Goal: Use online tool/utility: Utilize a website feature to perform a specific function

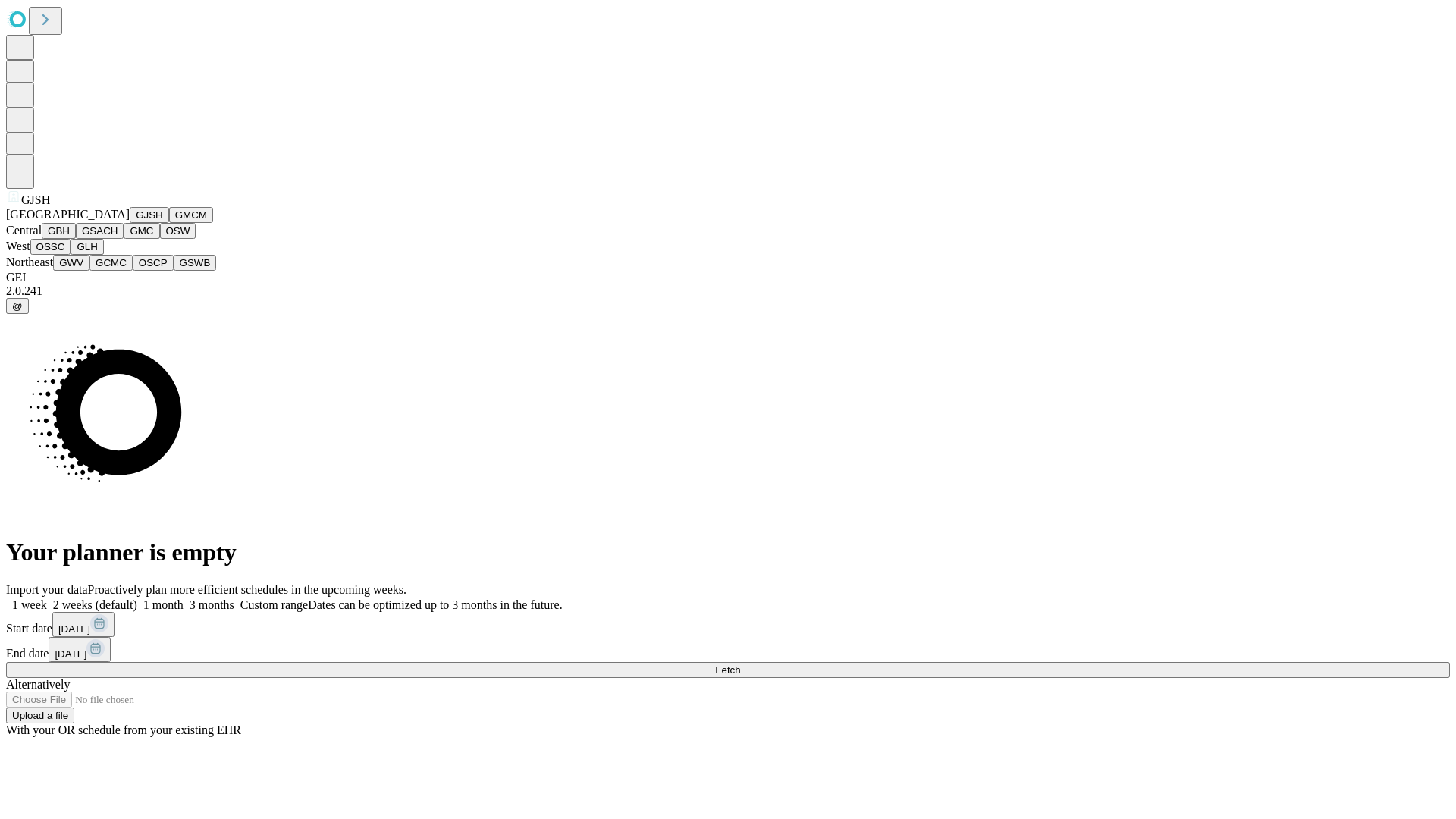
click at [130, 223] on button "GJSH" at bounding box center [150, 214] width 40 height 16
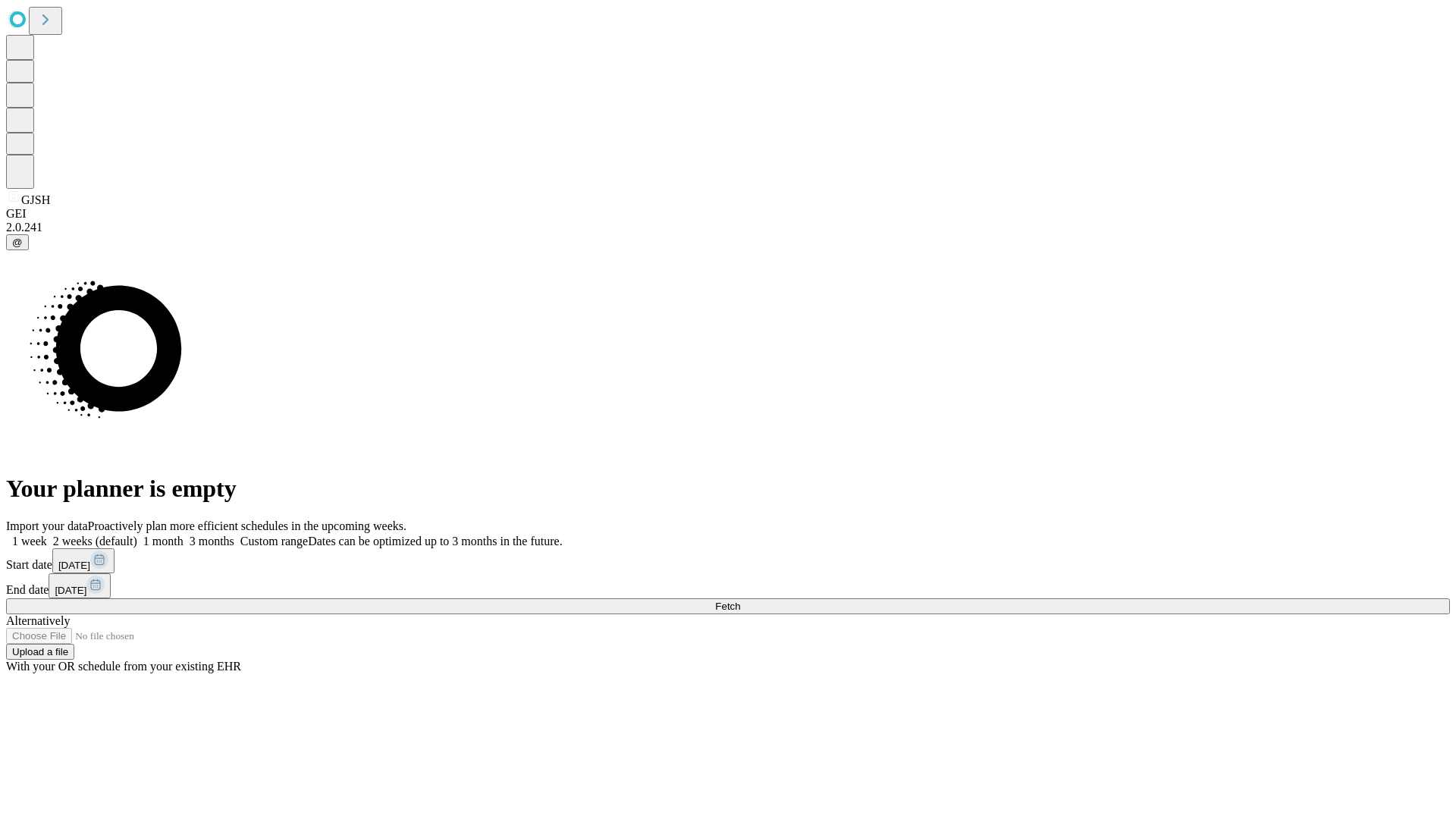
click at [47, 535] on label "1 week" at bounding box center [27, 541] width 41 height 13
click at [740, 601] on span "Fetch" at bounding box center [727, 606] width 25 height 11
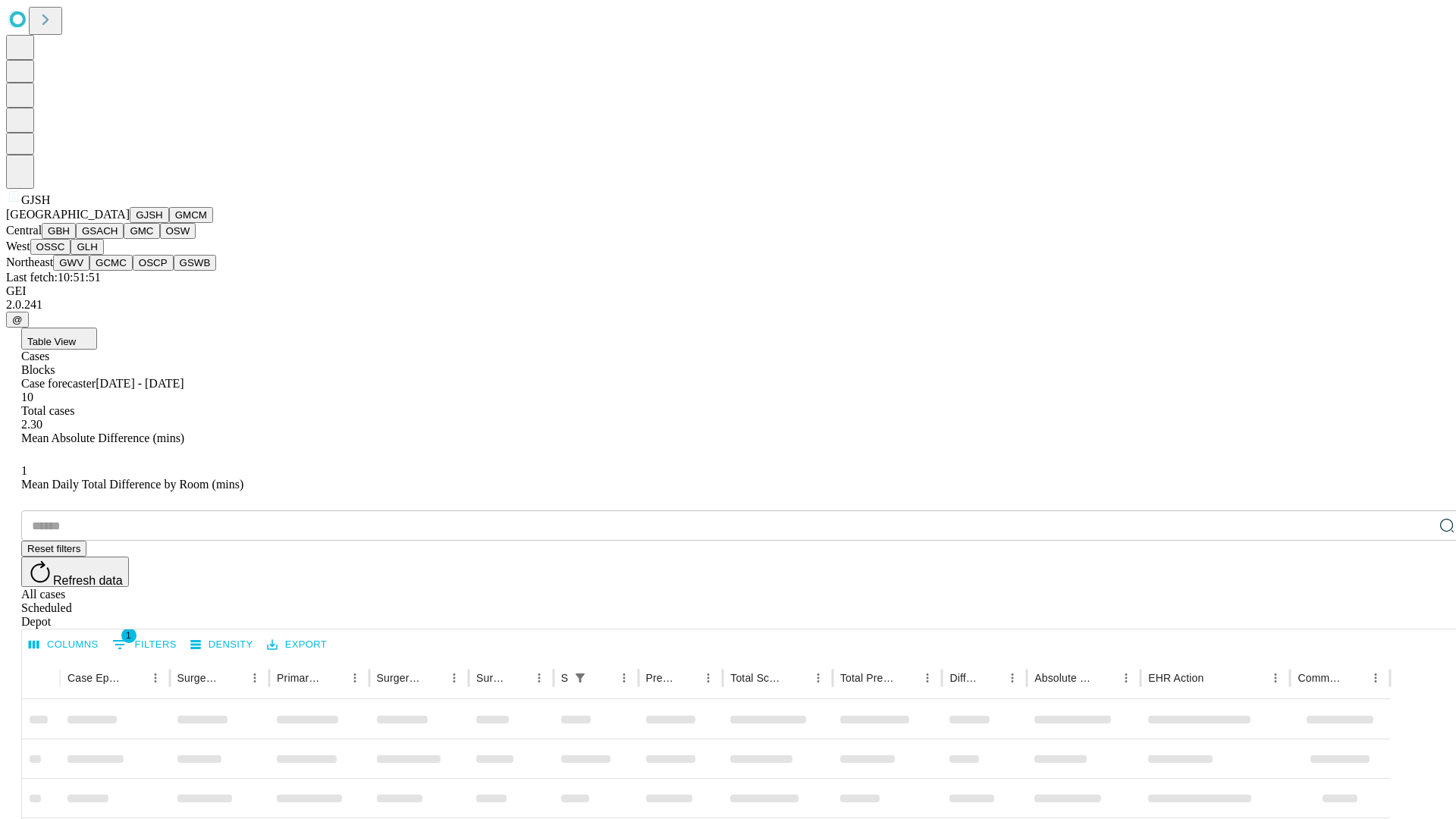
click at [169, 223] on button "GMCM" at bounding box center [191, 214] width 44 height 16
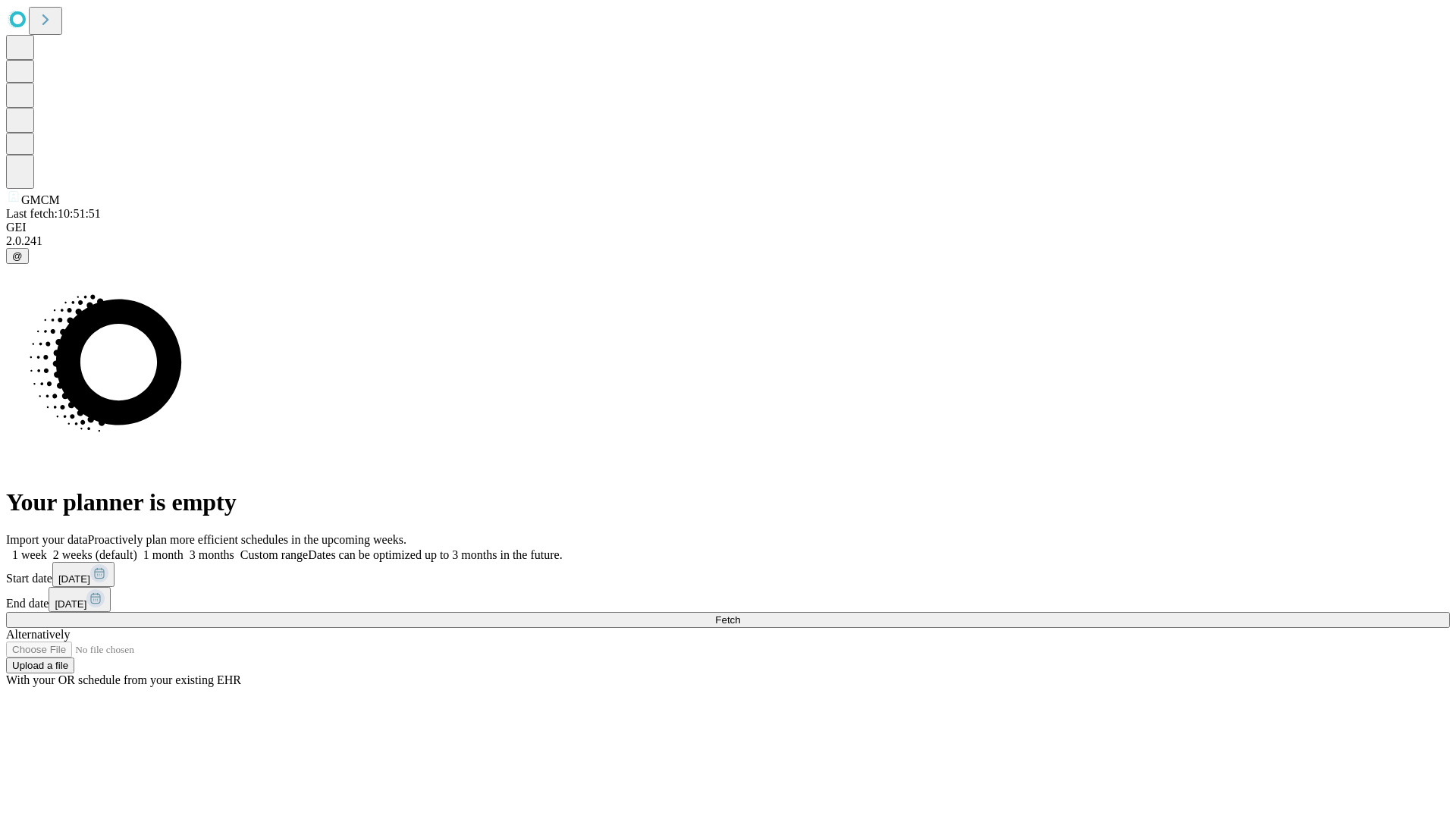
click at [47, 548] on label "1 week" at bounding box center [27, 554] width 41 height 13
click at [740, 614] on span "Fetch" at bounding box center [727, 620] width 25 height 11
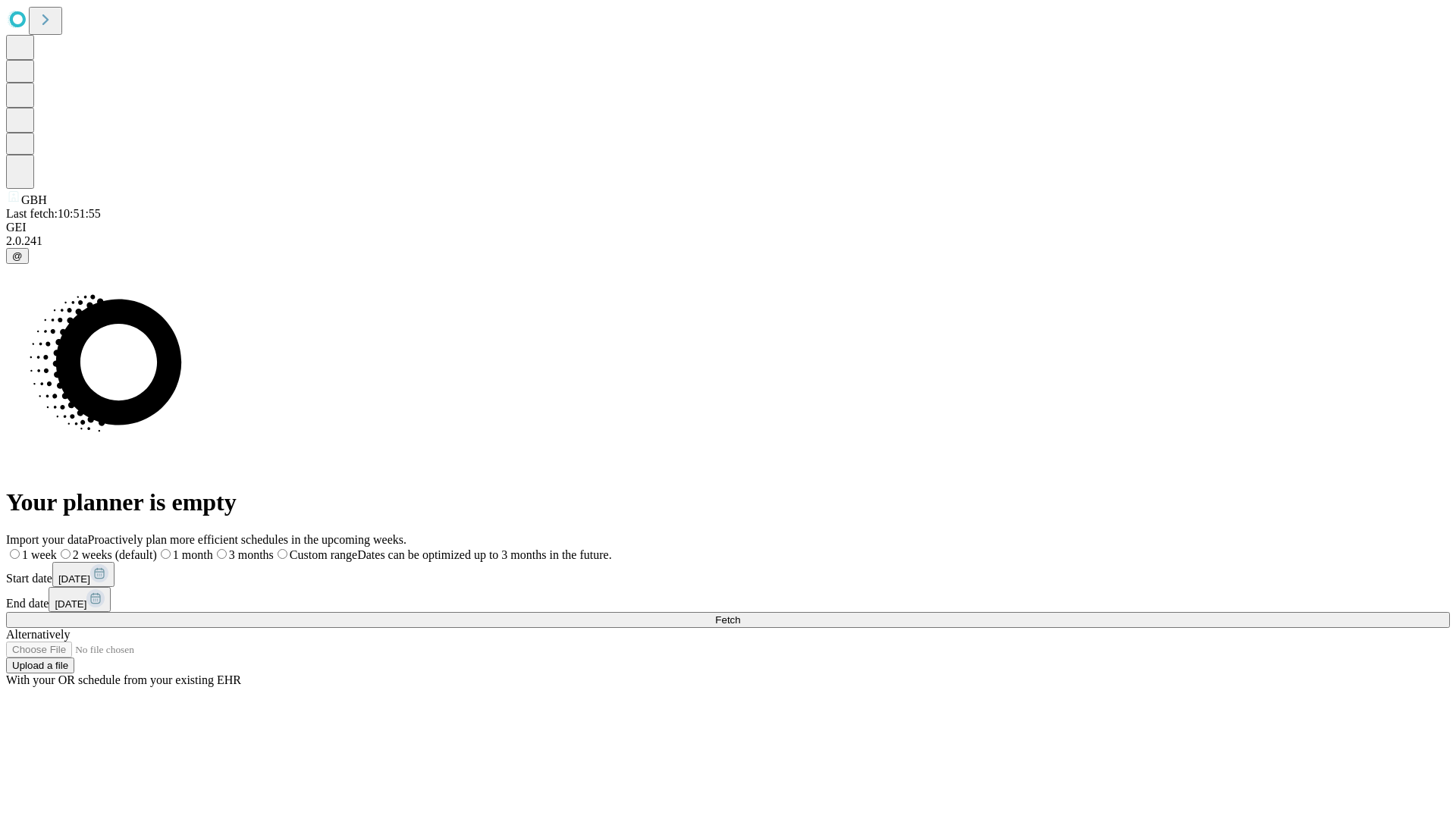
click at [57, 548] on label "1 week" at bounding box center [31, 554] width 51 height 13
click at [740, 614] on span "Fetch" at bounding box center [727, 620] width 25 height 11
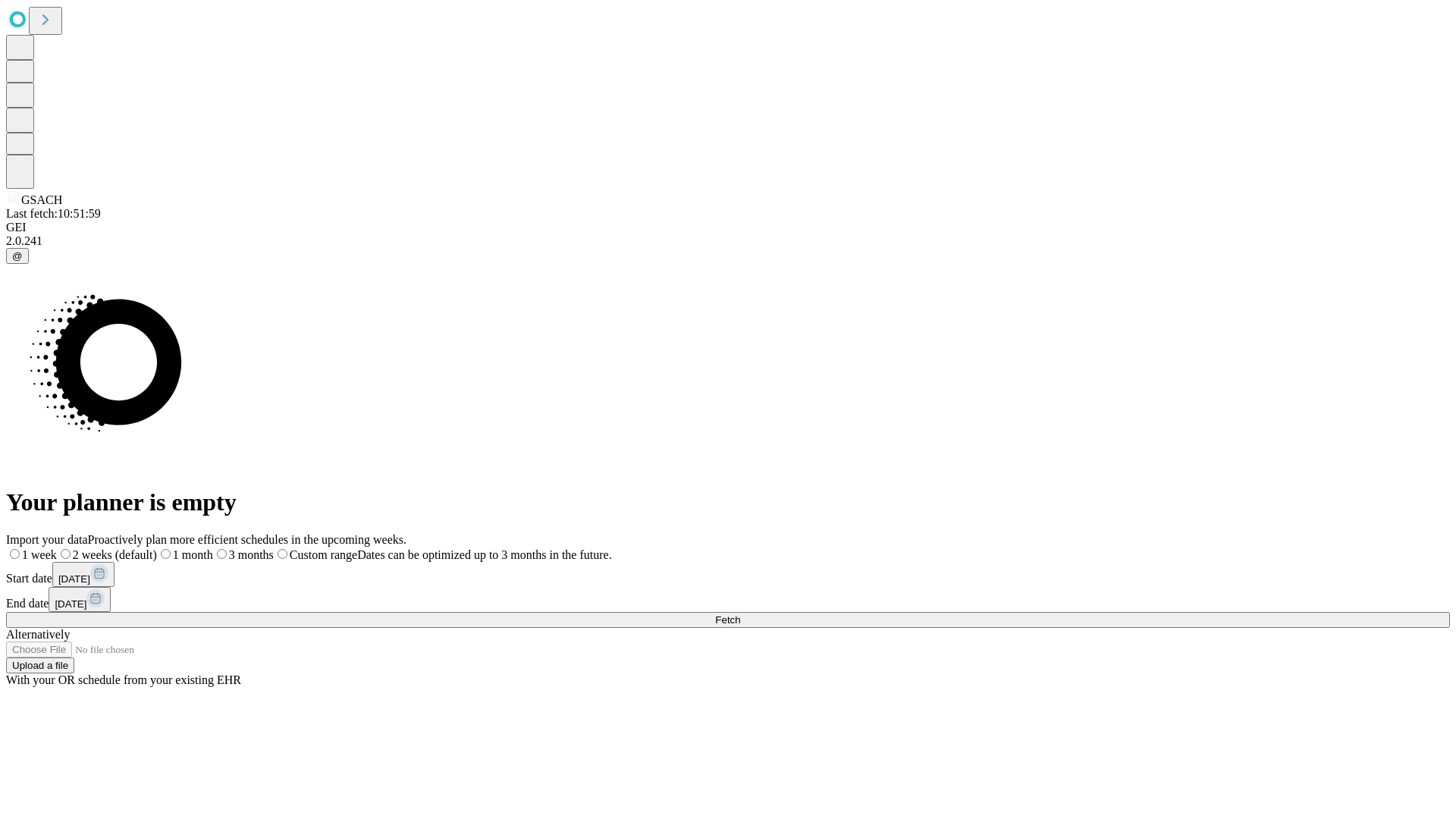
click at [740, 614] on span "Fetch" at bounding box center [727, 620] width 25 height 11
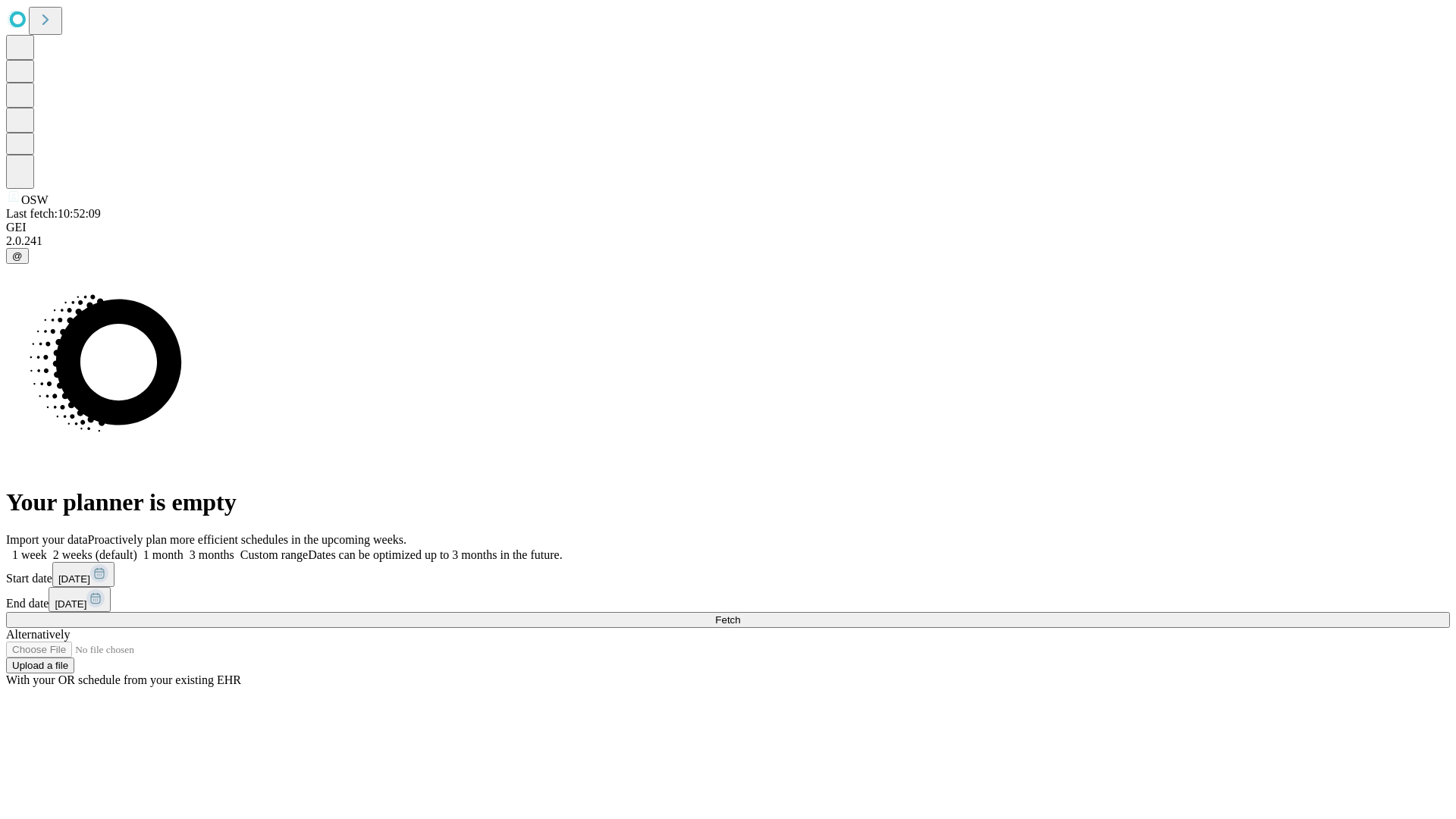
click at [740, 614] on span "Fetch" at bounding box center [727, 620] width 25 height 11
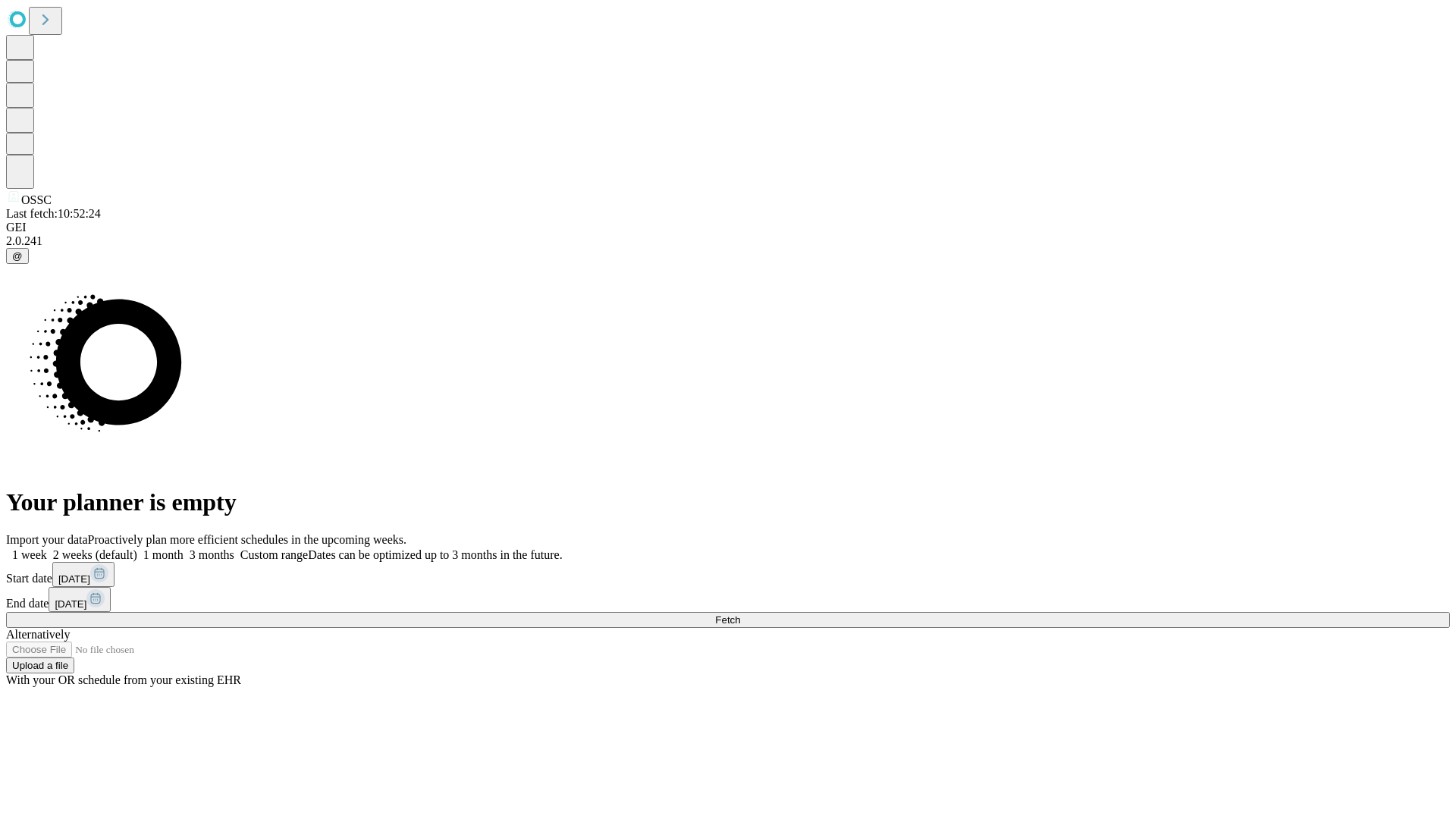
click at [47, 548] on label "1 week" at bounding box center [27, 554] width 41 height 13
click at [740, 614] on span "Fetch" at bounding box center [727, 620] width 25 height 11
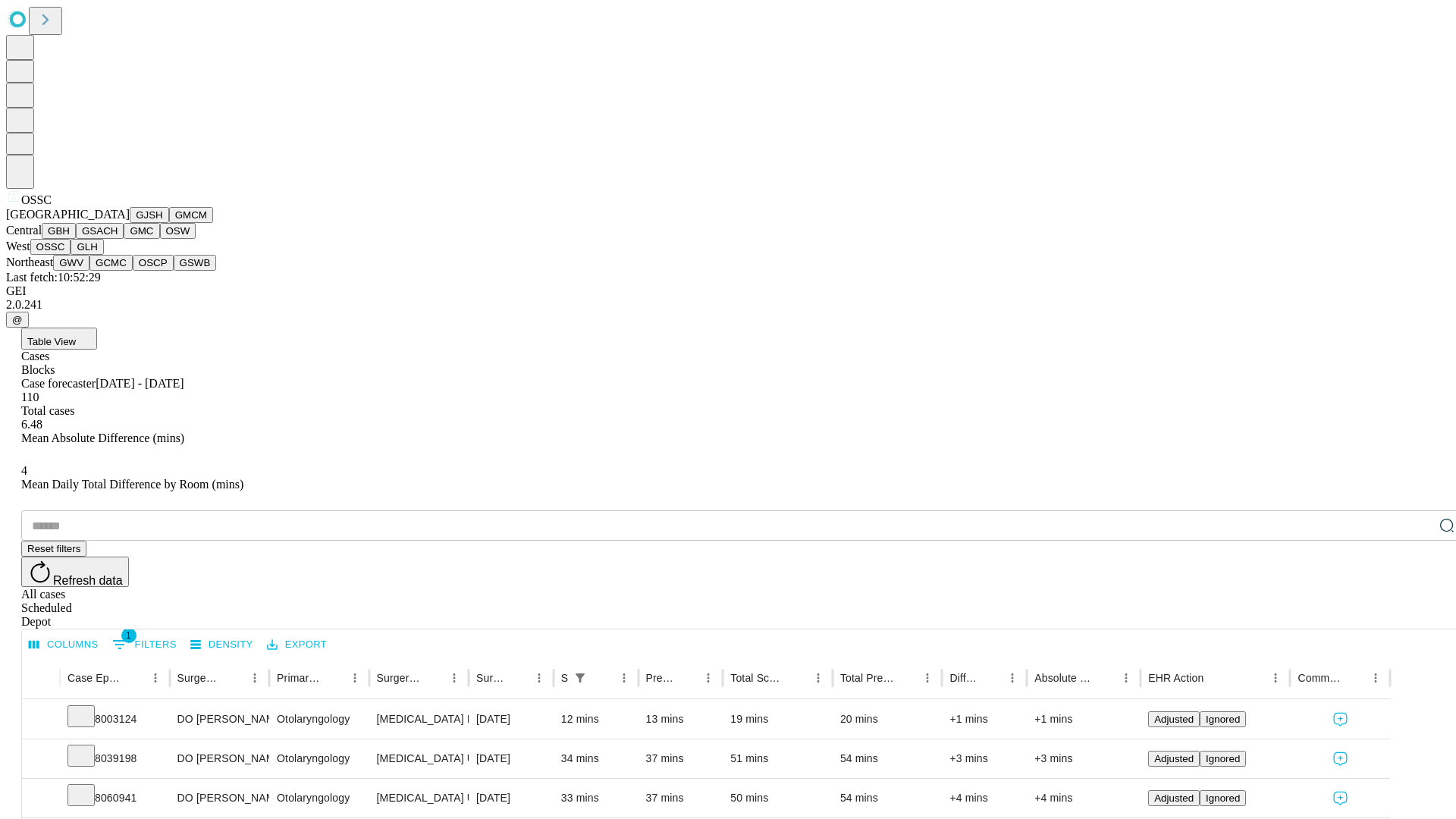
click at [103, 255] on button "GLH" at bounding box center [87, 246] width 33 height 16
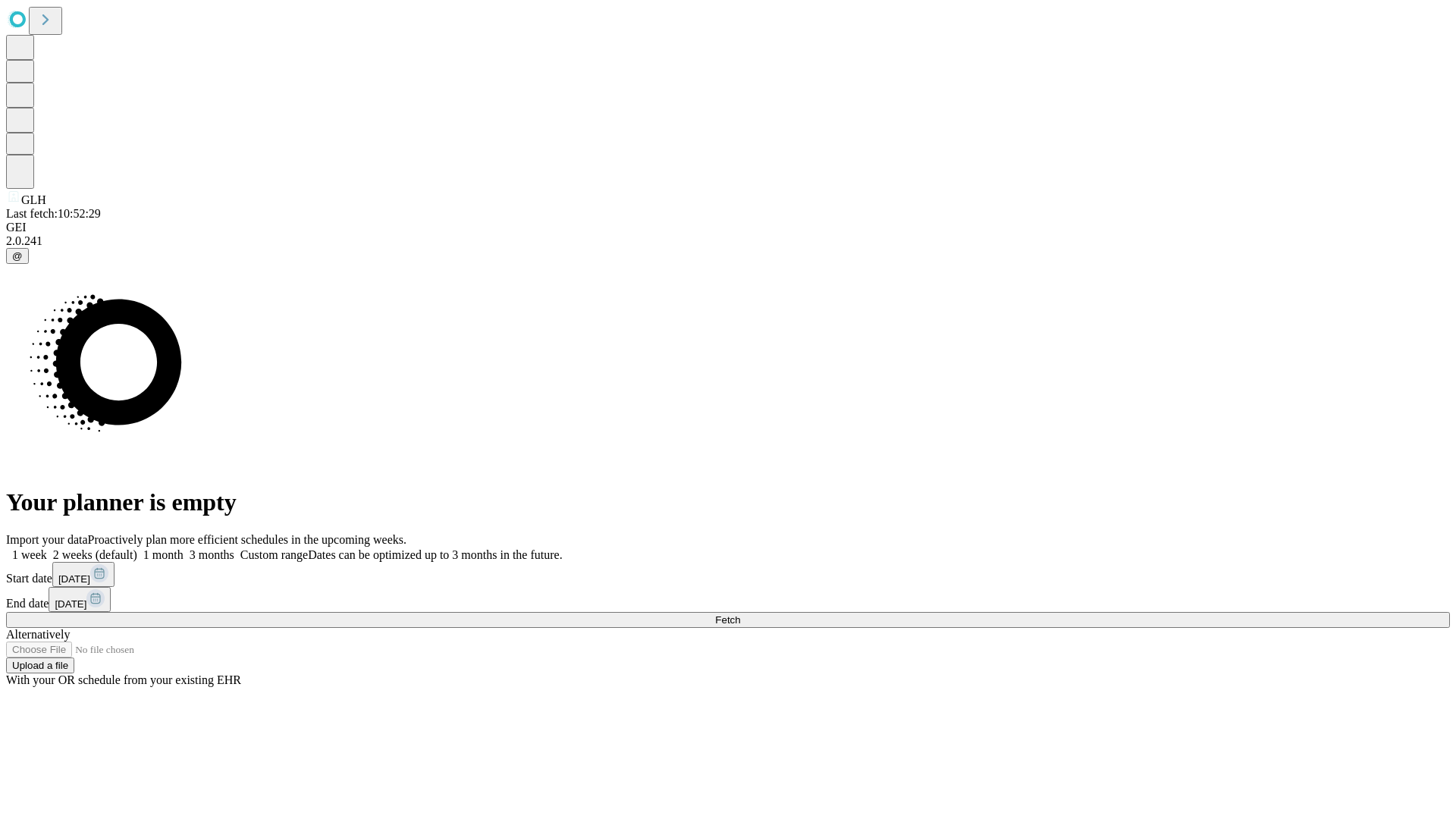
click at [47, 548] on label "1 week" at bounding box center [27, 554] width 41 height 13
click at [740, 614] on span "Fetch" at bounding box center [727, 620] width 25 height 11
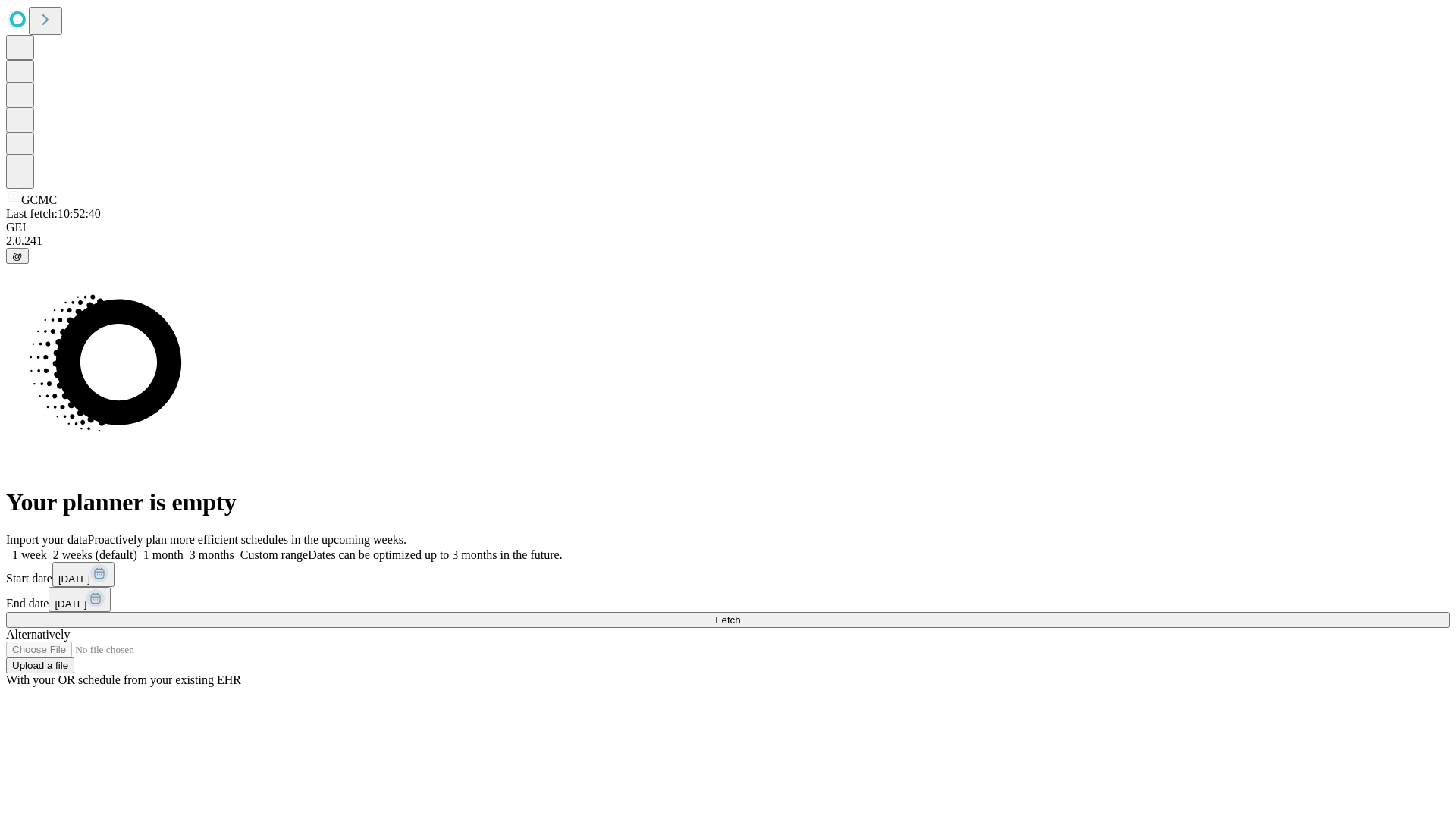
click at [740, 614] on span "Fetch" at bounding box center [727, 620] width 25 height 11
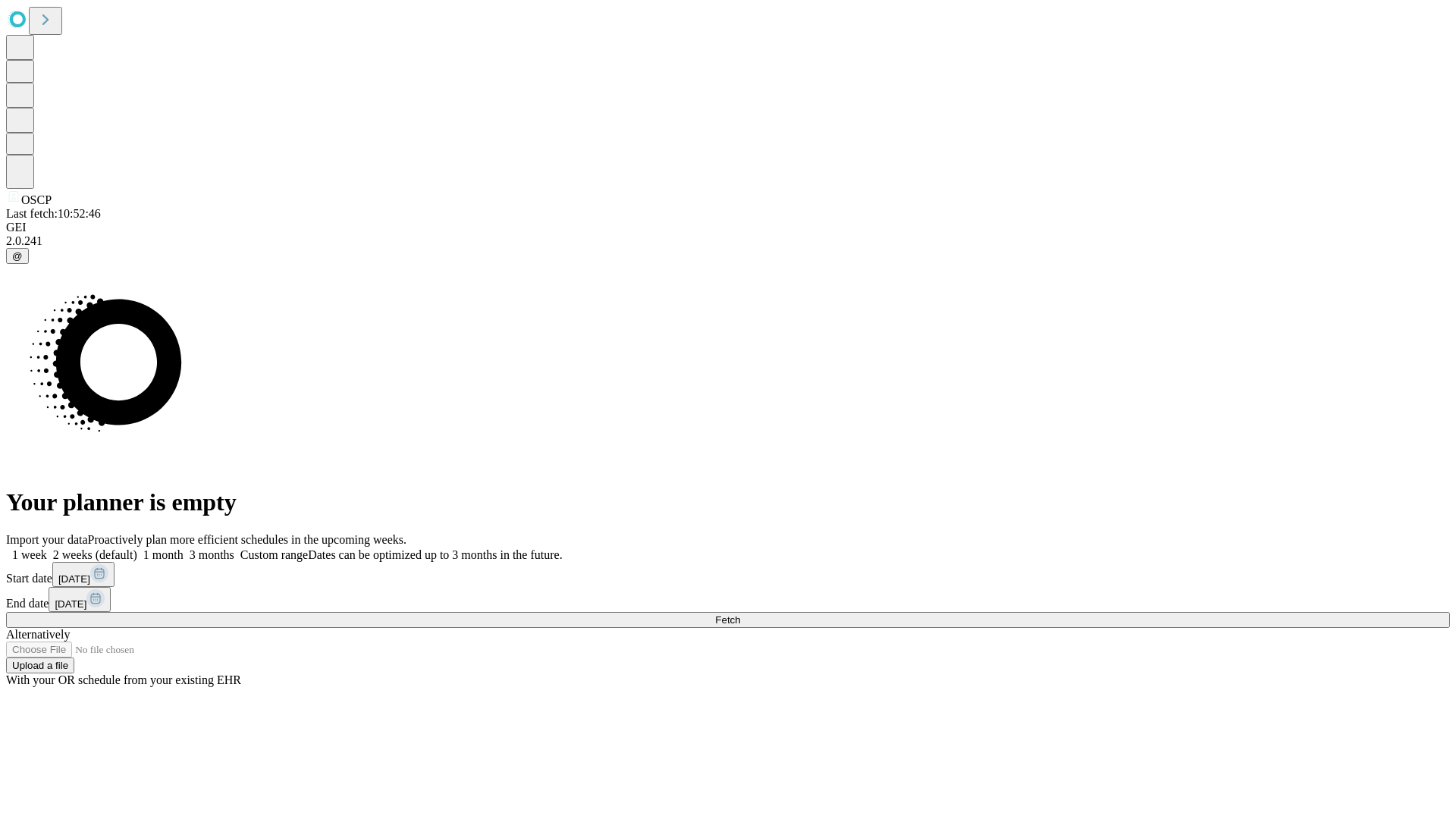
click at [47, 548] on label "1 week" at bounding box center [27, 554] width 41 height 13
click at [740, 614] on span "Fetch" at bounding box center [727, 620] width 25 height 11
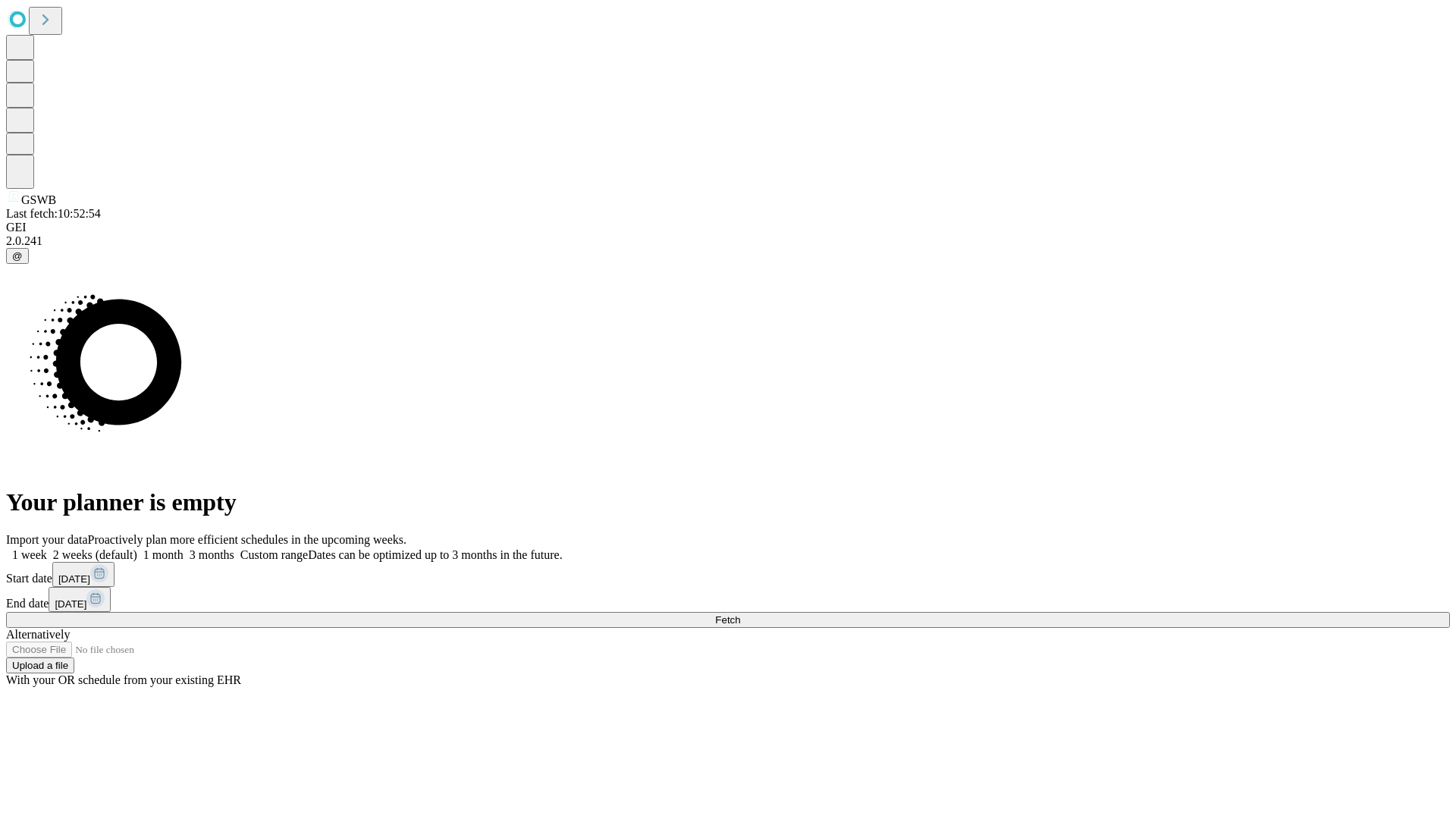
click at [740, 614] on span "Fetch" at bounding box center [727, 620] width 25 height 11
